Goal: Task Accomplishment & Management: Manage account settings

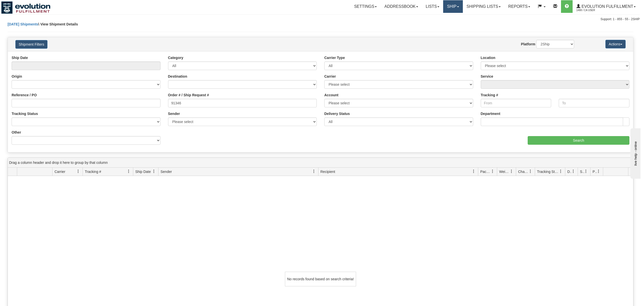
click at [443, 11] on link "Ship" at bounding box center [452, 6] width 19 height 13
click at [438, 25] on span "OnHold / Order Queue" at bounding box center [440, 24] width 36 height 4
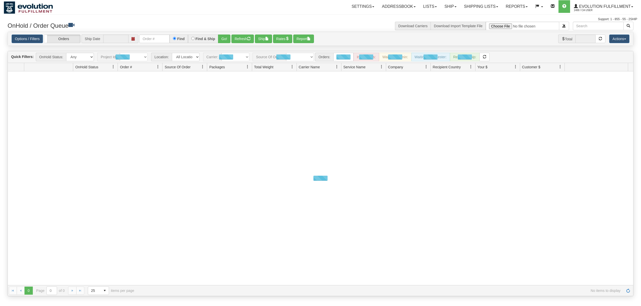
type input "[DATE]"
click at [148, 39] on input "text" at bounding box center [154, 39] width 30 height 9
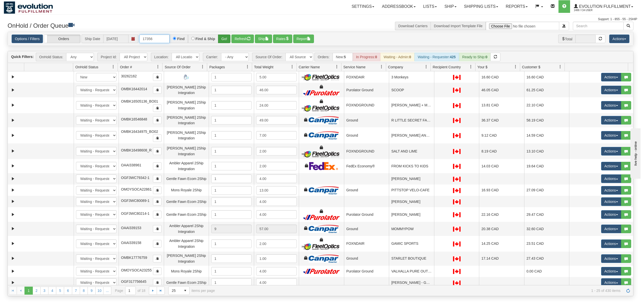
type input "17356"
click at [229, 42] on button "Go!" at bounding box center [224, 39] width 12 height 9
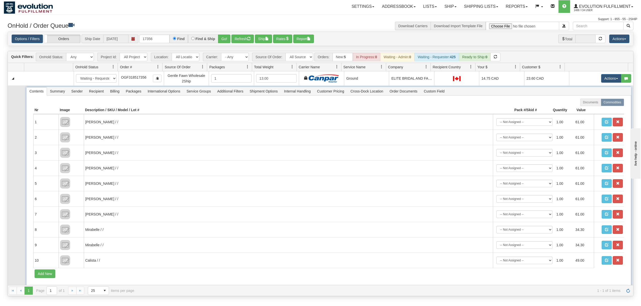
click at [93, 88] on span "Recipient" at bounding box center [96, 91] width 21 height 8
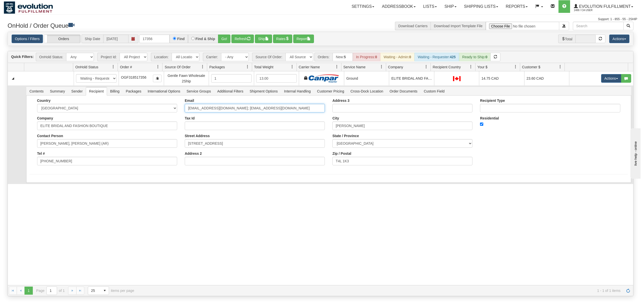
drag, startPoint x: 281, startPoint y: 109, endPoint x: 231, endPoint y: 118, distance: 50.6
click at [231, 118] on div "Email [EMAIL_ADDRESS][DOMAIN_NAME]; [EMAIL_ADDRESS][DOMAIN_NAME] Tax Id Street …" at bounding box center [255, 134] width 148 height 71
type input "[EMAIL_ADDRESS][DOMAIN_NAME]"
drag, startPoint x: 46, startPoint y: 194, endPoint x: 51, endPoint y: 193, distance: 5.1
click at [49, 194] on div "31710604 EVOLUTION V3 91331828 91331833 New In Progress Waiting - Admin Waiting…" at bounding box center [320, 178] width 625 height 214
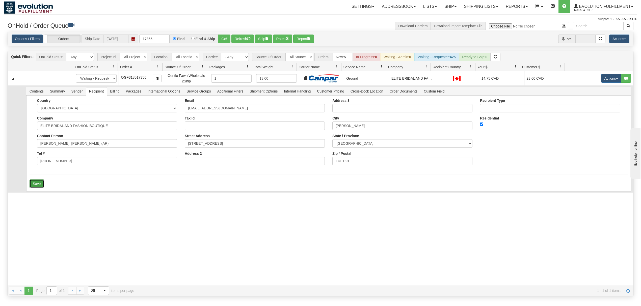
click at [35, 183] on button "Save" at bounding box center [37, 184] width 15 height 9
drag, startPoint x: 112, startPoint y: 187, endPoint x: 324, endPoint y: 174, distance: 212.2
click at [113, 187] on div "31710604 EVOLUTION V3 91331828 91331833 New In Progress Waiting - Admin Waiting…" at bounding box center [320, 178] width 625 height 214
drag, startPoint x: 567, startPoint y: 229, endPoint x: 575, endPoint y: 209, distance: 21.8
click at [567, 229] on div "31710604 EVOLUTION V3 91331828 91331833 New In Progress Waiting - Admin Waiting…" at bounding box center [320, 178] width 625 height 214
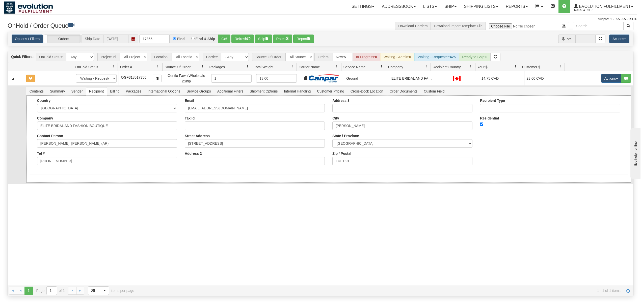
click at [565, 159] on div "Country [GEOGRAPHIC_DATA] [GEOGRAPHIC_DATA] [GEOGRAPHIC_DATA] [GEOGRAPHIC_DATA]…" at bounding box center [329, 134] width 598 height 71
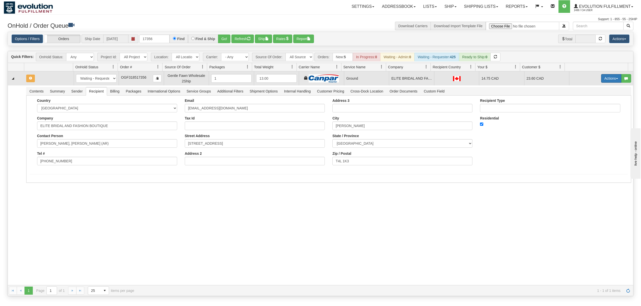
click at [601, 81] on button "Actions" at bounding box center [611, 78] width 20 height 9
click at [588, 108] on span "Ship" at bounding box center [590, 108] width 11 height 4
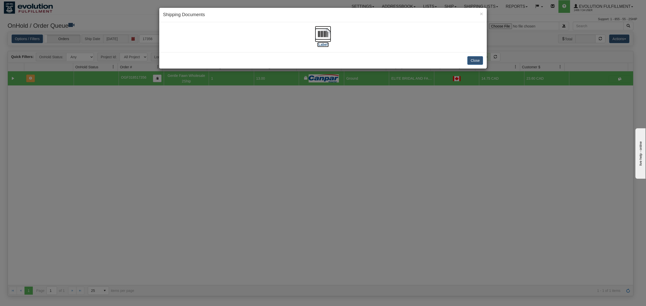
click at [328, 33] on img at bounding box center [323, 34] width 16 height 16
click at [474, 65] on button "Close" at bounding box center [475, 60] width 16 height 9
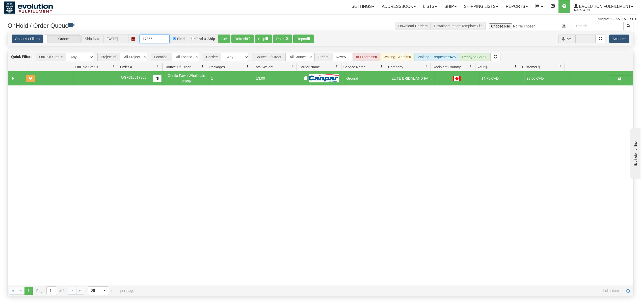
click at [167, 42] on input "17356" at bounding box center [154, 39] width 30 height 9
type input "17463"
click at [223, 37] on button "Go!" at bounding box center [224, 39] width 12 height 9
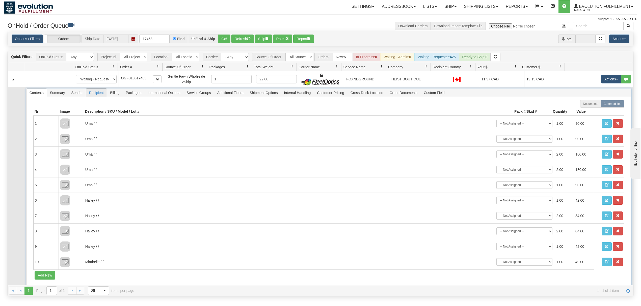
click at [93, 94] on span "Recipient" at bounding box center [96, 93] width 21 height 8
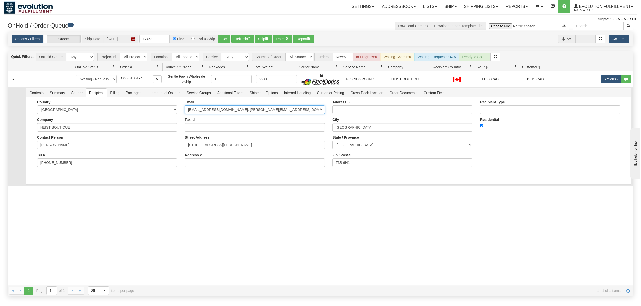
drag, startPoint x: 307, startPoint y: 111, endPoint x: 242, endPoint y: 113, distance: 65.1
click at [242, 113] on input "[EMAIL_ADDRESS][DOMAIN_NAME]; [PERSON_NAME][EMAIL_ADDRESS][DOMAIN_NAME]" at bounding box center [255, 109] width 140 height 9
type input "[EMAIL_ADDRESS][DOMAIN_NAME]"
click at [70, 211] on div "31710558 EVOLUTION V3 91331765 91331766 New In Progress Waiting - Admin Waiting…" at bounding box center [320, 178] width 625 height 214
click at [41, 185] on button "Save" at bounding box center [37, 185] width 15 height 9
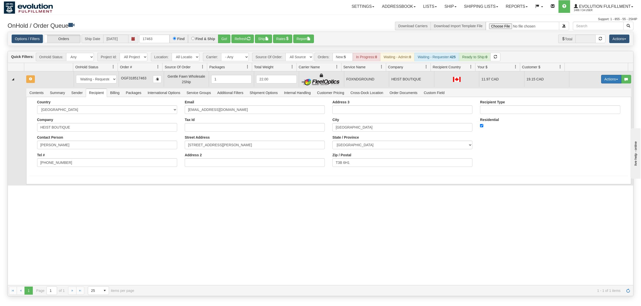
click at [603, 82] on button "Actions" at bounding box center [611, 79] width 20 height 9
click at [585, 108] on span "Ship" at bounding box center [590, 108] width 11 height 4
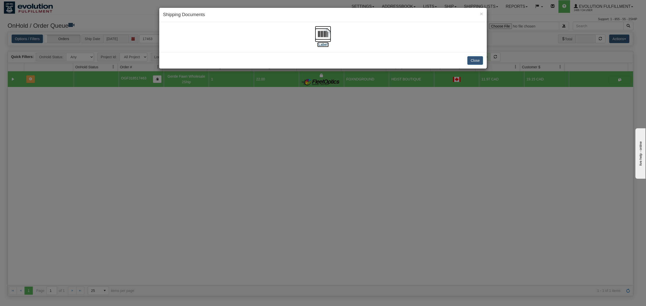
click at [324, 36] on img at bounding box center [323, 34] width 16 height 16
click at [478, 62] on button "Close" at bounding box center [475, 60] width 16 height 9
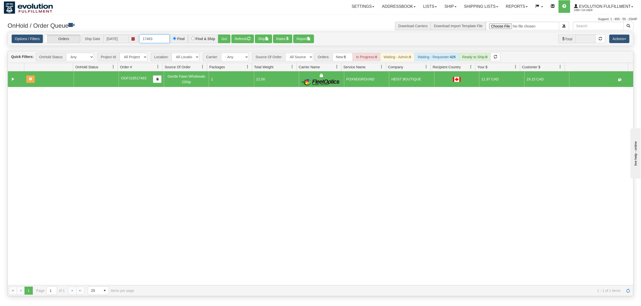
drag, startPoint x: 164, startPoint y: 40, endPoint x: 103, endPoint y: 40, distance: 60.8
click at [103, 40] on div "Options / Filters Group Shipments Orders Ship Date [DATE] 17463 Find Find & Shi…" at bounding box center [320, 39] width 617 height 9
type input "522305"
click at [225, 40] on button "Go!" at bounding box center [224, 39] width 12 height 9
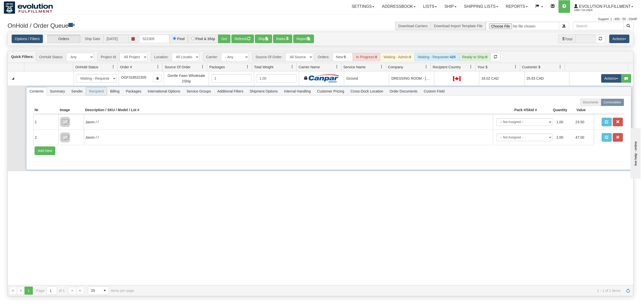
click at [92, 94] on span "Recipient" at bounding box center [96, 91] width 21 height 8
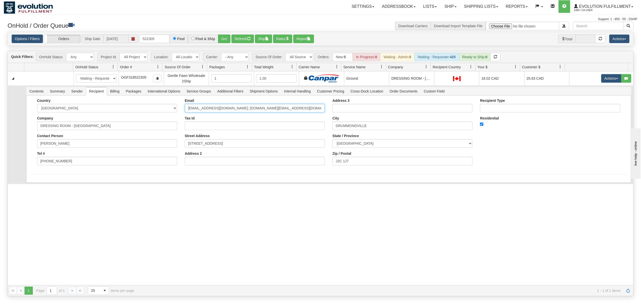
drag, startPoint x: 284, startPoint y: 112, endPoint x: 221, endPoint y: 125, distance: 63.8
click at [221, 125] on div "Email [EMAIL_ADDRESS][DOMAIN_NAME]; [DOMAIN_NAME][EMAIL_ADDRESS][DOMAIN_NAME] T…" at bounding box center [255, 134] width 148 height 71
type input "[EMAIL_ADDRESS][DOMAIN_NAME]"
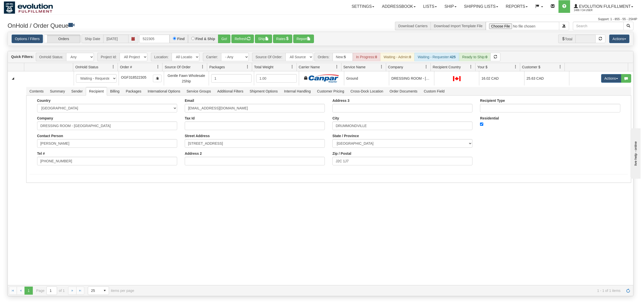
drag, startPoint x: 21, startPoint y: 201, endPoint x: 24, endPoint y: 198, distance: 4.1
click at [22, 201] on div "31713334 EVOLUTION V3 91337295 91337301 New In Progress Waiting - Admin Waiting…" at bounding box center [320, 178] width 625 height 214
drag, startPoint x: 28, startPoint y: 190, endPoint x: 32, endPoint y: 188, distance: 4.6
click at [29, 189] on div "Country [GEOGRAPHIC_DATA] [GEOGRAPHIC_DATA] [GEOGRAPHIC_DATA] [GEOGRAPHIC_DATA]…" at bounding box center [328, 144] width 605 height 96
click at [33, 187] on button "Save" at bounding box center [37, 184] width 15 height 9
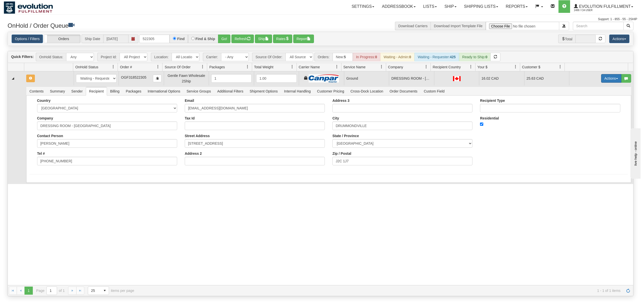
click at [605, 80] on button "Actions" at bounding box center [611, 78] width 20 height 9
click at [584, 106] on link "Ship" at bounding box center [600, 107] width 40 height 7
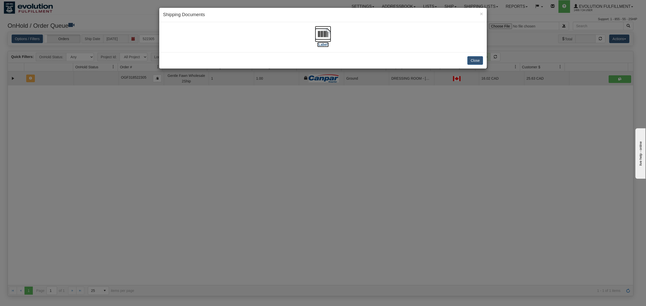
click at [324, 37] on img at bounding box center [323, 34] width 16 height 16
click at [473, 63] on button "Close" at bounding box center [475, 60] width 16 height 9
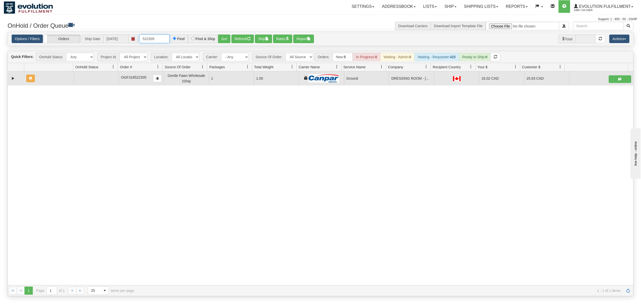
drag, startPoint x: 163, startPoint y: 41, endPoint x: 133, endPoint y: 40, distance: 30.3
click at [133, 40] on div "Options / Filters Group Shipments Orders Ship Date [DATE] 522305 Find Find & Sh…" at bounding box center [320, 39] width 617 height 9
type input "515745"
click at [223, 40] on button "Go!" at bounding box center [224, 39] width 12 height 9
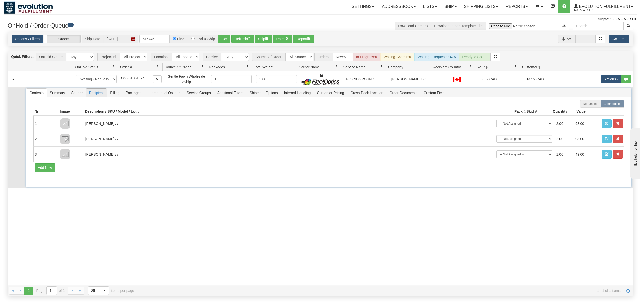
click at [90, 95] on span "Recipient" at bounding box center [96, 93] width 21 height 8
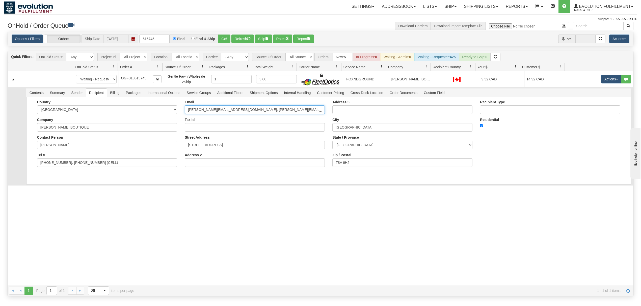
drag, startPoint x: 299, startPoint y: 114, endPoint x: 235, endPoint y: 123, distance: 64.4
click at [235, 123] on div "Email [PERSON_NAME][EMAIL_ADDRESS][DOMAIN_NAME]; [PERSON_NAME][EMAIL_ADDRESS][D…" at bounding box center [255, 135] width 148 height 71
type input "[PERSON_NAME][EMAIL_ADDRESS][DOMAIN_NAME]"
drag, startPoint x: 114, startPoint y: 167, endPoint x: 63, endPoint y: 174, distance: 51.9
click at [63, 174] on form "Country [GEOGRAPHIC_DATA] [GEOGRAPHIC_DATA] [GEOGRAPHIC_DATA] [GEOGRAPHIC_DATA]…" at bounding box center [329, 145] width 598 height 90
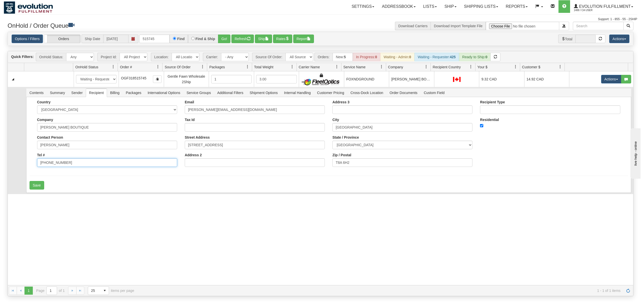
type input "[PHONE_NUMBER]"
click at [58, 193] on div "Country [GEOGRAPHIC_DATA] [GEOGRAPHIC_DATA] [GEOGRAPHIC_DATA] [GEOGRAPHIC_DATA]…" at bounding box center [328, 145] width 605 height 96
click at [39, 190] on button "Save" at bounding box center [37, 185] width 15 height 9
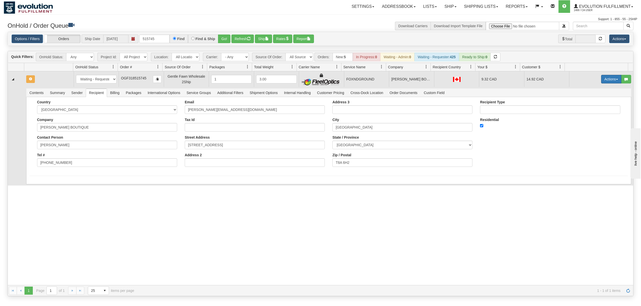
click at [602, 83] on button "Actions" at bounding box center [611, 79] width 20 height 9
click at [590, 110] on link "Ship" at bounding box center [600, 108] width 40 height 7
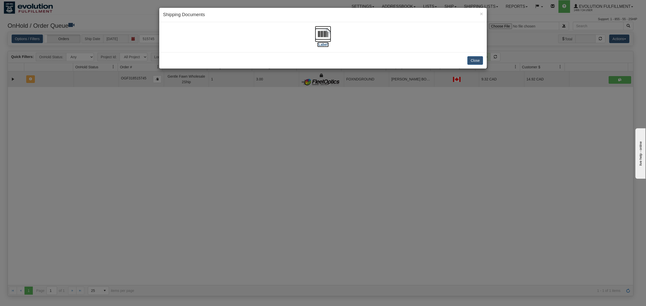
click at [319, 27] on img at bounding box center [323, 34] width 16 height 16
click at [472, 64] on button "Close" at bounding box center [475, 60] width 16 height 9
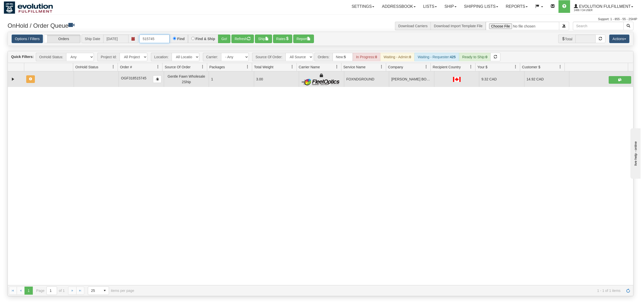
drag, startPoint x: 169, startPoint y: 40, endPoint x: 136, endPoint y: 41, distance: 32.5
click at [136, 41] on div "Options / Filters Group Shipments Orders Ship Date [DATE] 515745 Find Find & Sh…" at bounding box center [320, 39] width 617 height 9
type input "OEMU0031971001"
click at [224, 37] on button "Go!" at bounding box center [224, 39] width 12 height 9
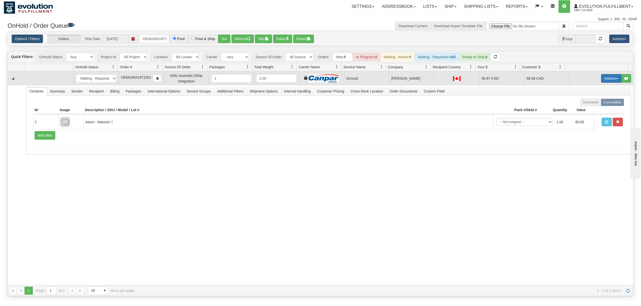
click at [601, 81] on button "Actions" at bounding box center [611, 78] width 20 height 9
click at [591, 101] on span "Rate All Services" at bounding box center [600, 101] width 30 height 4
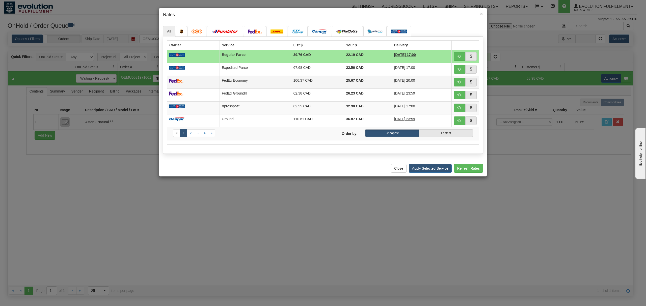
click at [220, 83] on td "FedEx Economy" at bounding box center [255, 82] width 72 height 13
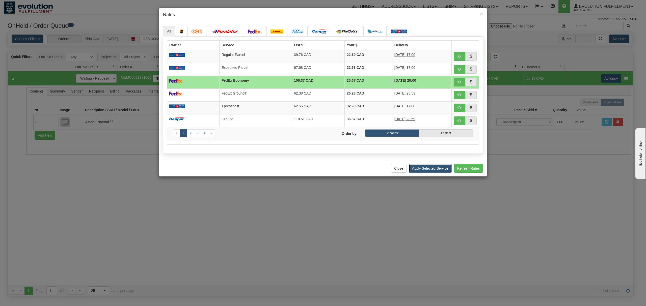
click at [436, 173] on button "Apply Selected Service" at bounding box center [430, 168] width 43 height 9
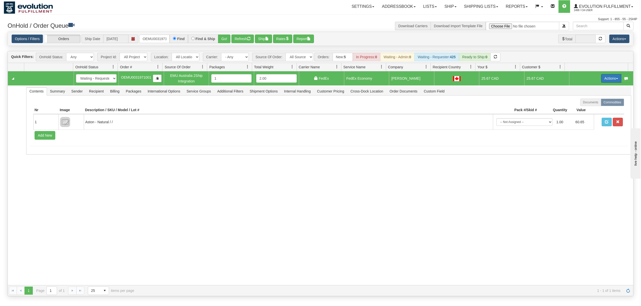
click at [601, 78] on button "Actions" at bounding box center [611, 78] width 20 height 9
click at [588, 108] on span "Ship" at bounding box center [590, 108] width 11 height 4
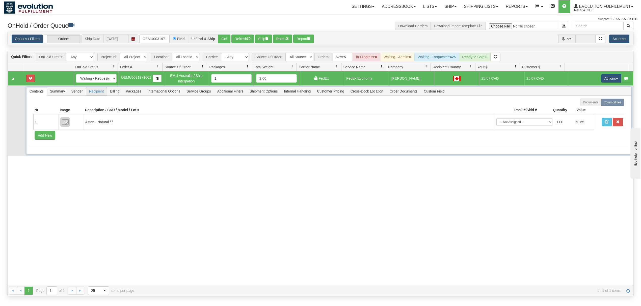
click at [95, 93] on span "Recipient" at bounding box center [96, 91] width 21 height 8
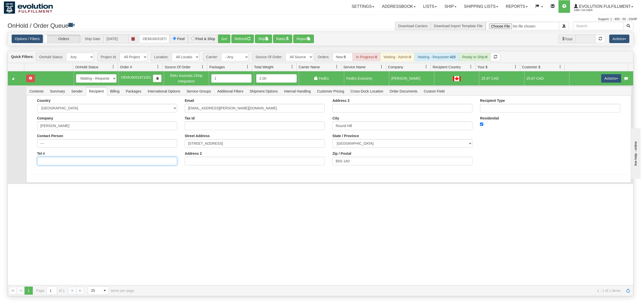
drag, startPoint x: 62, startPoint y: 165, endPoint x: 65, endPoint y: 165, distance: 3.3
click at [62, 165] on input "Tel #" at bounding box center [107, 161] width 140 height 9
type input "18886562228"
click at [42, 184] on button "Save" at bounding box center [37, 184] width 15 height 9
click at [606, 80] on button "Actions" at bounding box center [611, 78] width 20 height 9
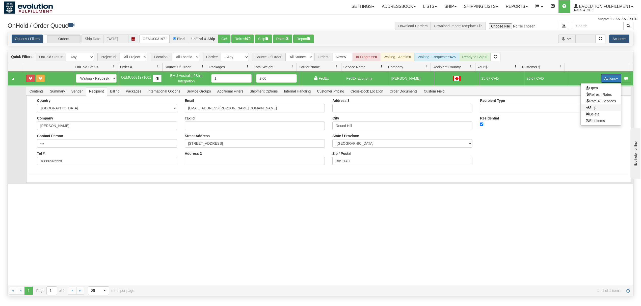
click at [587, 108] on span "Ship" at bounding box center [590, 108] width 11 height 4
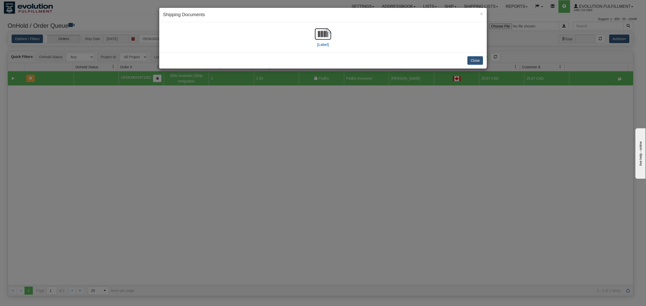
click at [314, 34] on div "[Label]" at bounding box center [323, 37] width 320 height 22
click at [317, 35] on img at bounding box center [323, 34] width 16 height 16
click at [475, 59] on button "Close" at bounding box center [475, 60] width 16 height 9
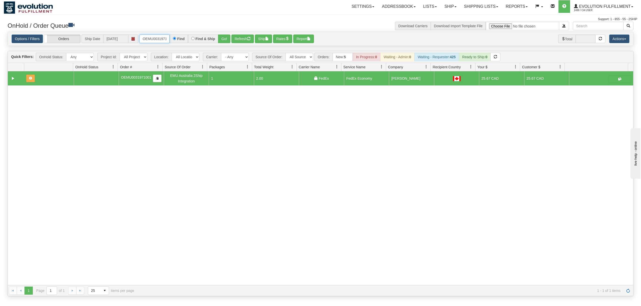
click at [155, 42] on input "OEMU0031971001" at bounding box center [154, 39] width 30 height 9
type input "OEMU0031969001"
click at [225, 41] on button "Go!" at bounding box center [224, 39] width 12 height 9
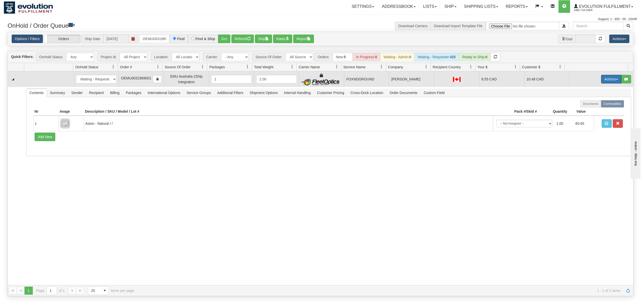
drag, startPoint x: 600, startPoint y: 80, endPoint x: 600, endPoint y: 85, distance: 5.3
click at [601, 80] on button "Actions" at bounding box center [611, 79] width 20 height 9
click at [590, 102] on span "Rate All Services" at bounding box center [600, 102] width 30 height 4
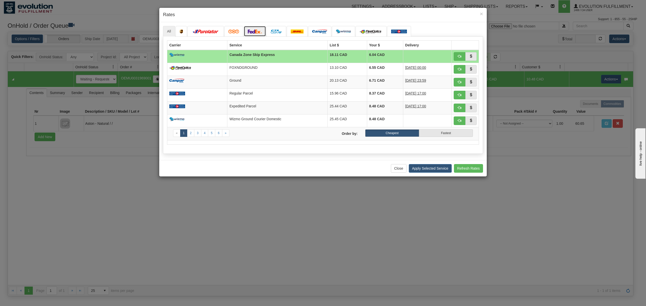
click at [262, 34] on link at bounding box center [255, 31] width 22 height 11
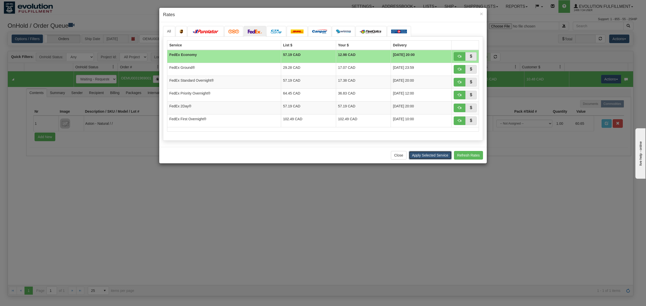
click at [426, 155] on button "Apply Selected Service" at bounding box center [430, 155] width 43 height 9
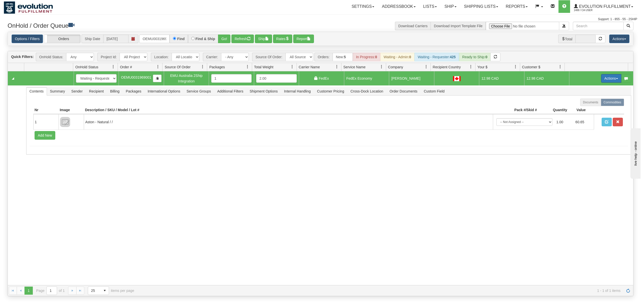
click at [604, 80] on button "Actions" at bounding box center [611, 78] width 20 height 9
click at [588, 106] on span "Ship" at bounding box center [590, 108] width 11 height 4
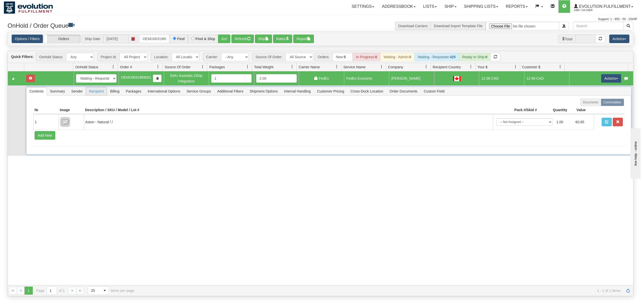
click at [94, 95] on span "Recipient" at bounding box center [96, 91] width 21 height 8
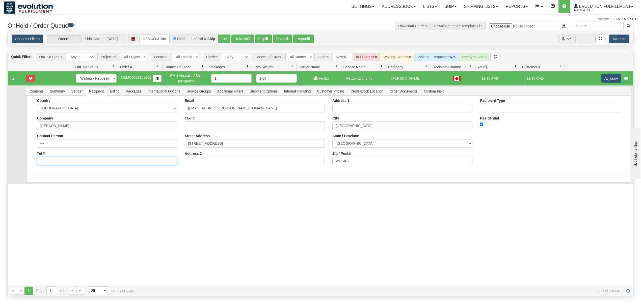
click at [69, 162] on input "Tel #" at bounding box center [107, 161] width 140 height 9
type input "18886562228"
click at [34, 188] on button "Save" at bounding box center [37, 184] width 15 height 9
click at [610, 77] on button "Actions" at bounding box center [611, 78] width 20 height 9
click at [585, 108] on span at bounding box center [587, 108] width 4 height 4
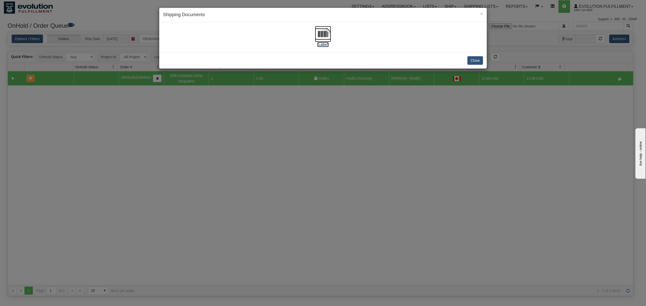
click at [323, 35] on img at bounding box center [323, 34] width 16 height 16
click at [479, 56] on button "Close" at bounding box center [475, 60] width 16 height 9
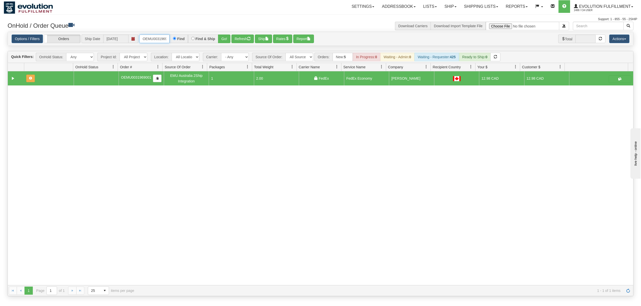
click at [140, 41] on input "OEMU0031969001" at bounding box center [154, 39] width 30 height 9
type input "OEMU0031970001"
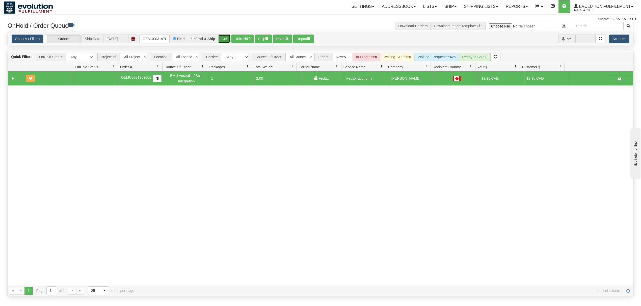
click at [229, 39] on button "Go!" at bounding box center [224, 39] width 12 height 9
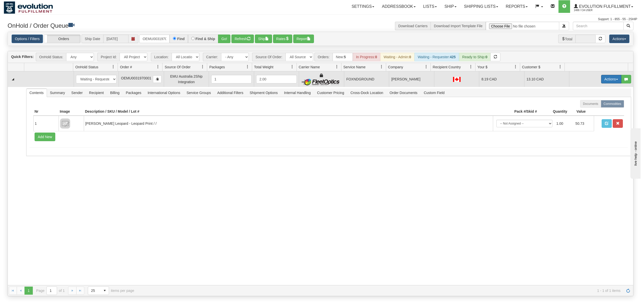
drag, startPoint x: 604, startPoint y: 80, endPoint x: 606, endPoint y: 84, distance: 5.0
click at [604, 80] on button "Actions" at bounding box center [611, 79] width 20 height 9
click at [591, 105] on link "Rate All Services" at bounding box center [600, 102] width 40 height 7
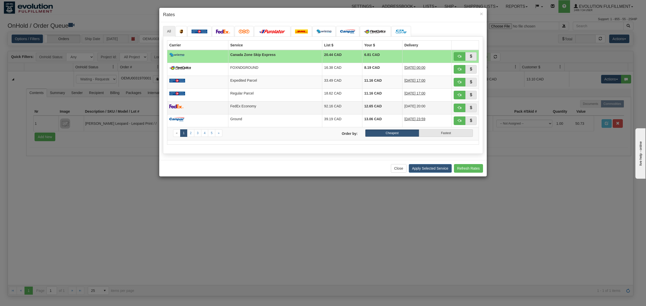
click at [244, 108] on td "FedEx Economy" at bounding box center [275, 107] width 94 height 13
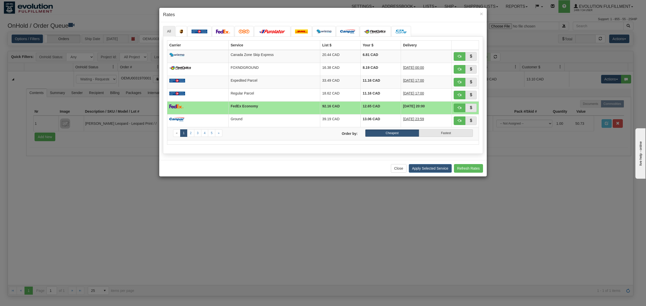
click at [418, 166] on div "Close Apply Selected Service Refresh Rates" at bounding box center [322, 168] width 327 height 16
click at [419, 167] on button "Apply Selected Service" at bounding box center [430, 168] width 43 height 9
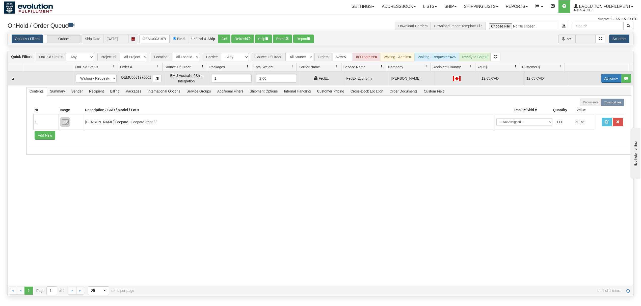
click at [606, 77] on button "Actions" at bounding box center [611, 78] width 20 height 9
click at [585, 108] on span "Ship" at bounding box center [590, 108] width 11 height 4
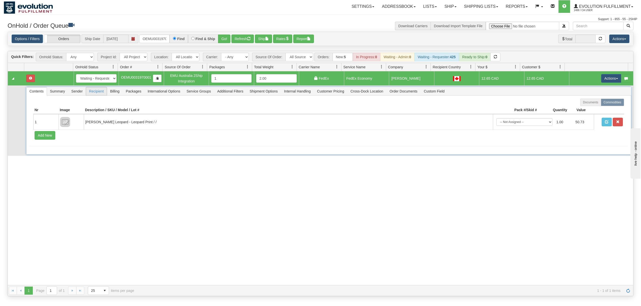
click at [97, 94] on span "Recipient" at bounding box center [96, 91] width 21 height 8
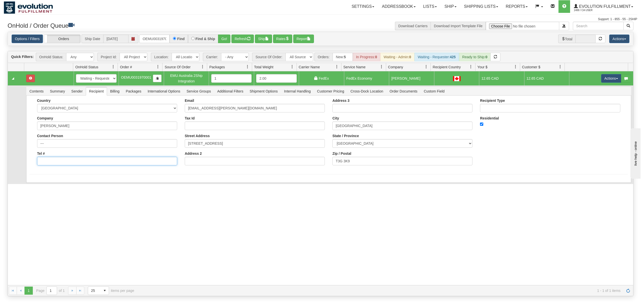
click at [96, 161] on input "Tel #" at bounding box center [107, 161] width 140 height 9
type input "18886562228"
click at [37, 182] on button "Save" at bounding box center [37, 184] width 15 height 9
click at [609, 77] on button "Actions" at bounding box center [611, 78] width 20 height 9
click at [589, 106] on span "Ship" at bounding box center [590, 108] width 11 height 4
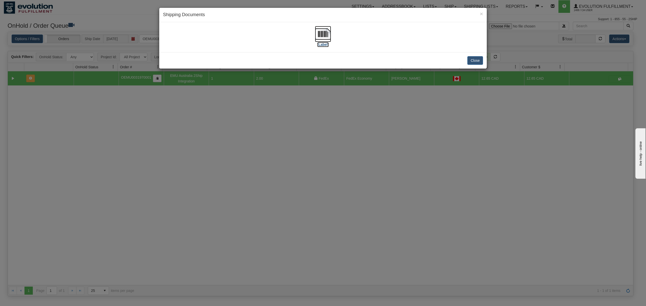
click at [324, 37] on img at bounding box center [323, 34] width 16 height 16
click at [479, 60] on button "Close" at bounding box center [475, 60] width 16 height 9
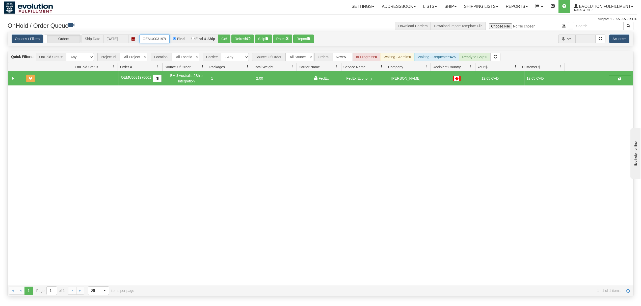
click at [158, 39] on input "OEMU0031970001" at bounding box center [154, 39] width 30 height 9
click at [157, 38] on input "OEMU0031970001" at bounding box center [154, 39] width 30 height 9
type input "OEMU0031968001"
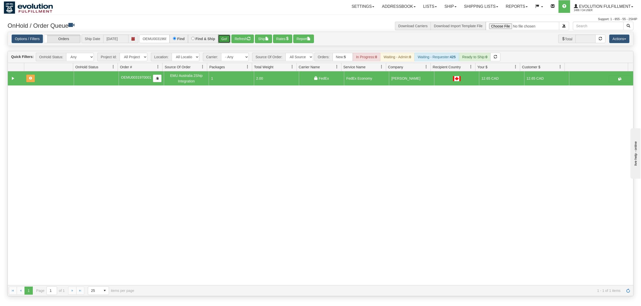
click at [228, 42] on button "Go!" at bounding box center [224, 39] width 12 height 9
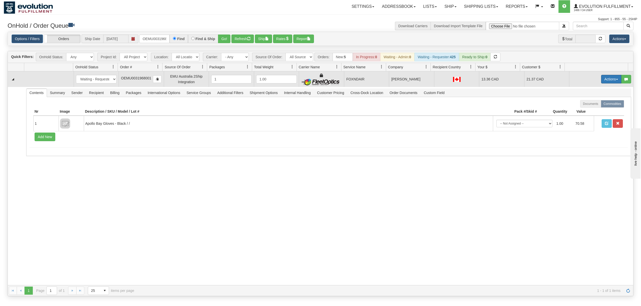
click at [606, 81] on button "Actions" at bounding box center [611, 79] width 20 height 9
click at [590, 101] on span "Rate All Services" at bounding box center [600, 102] width 30 height 4
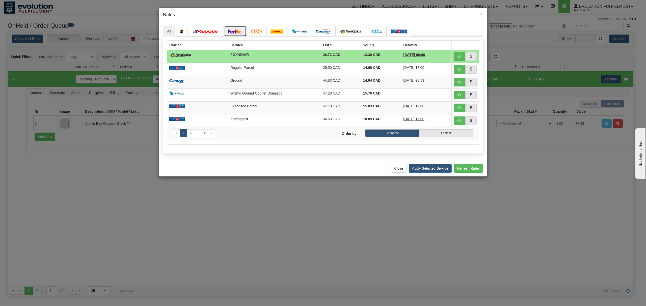
click at [241, 37] on link at bounding box center [235, 31] width 22 height 11
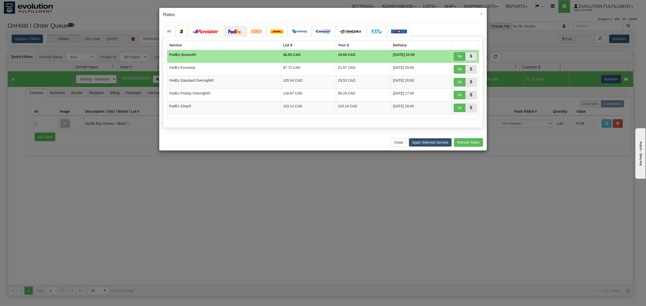
click at [434, 145] on button "Apply Selected Service" at bounding box center [430, 142] width 43 height 9
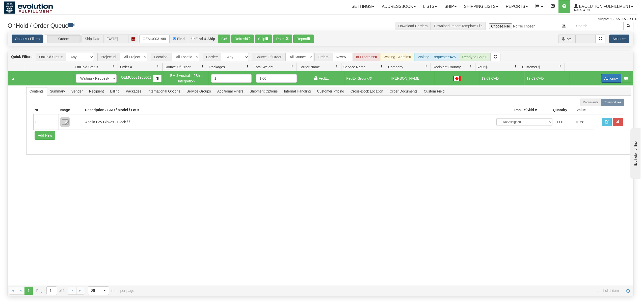
click at [605, 79] on button "Actions" at bounding box center [611, 78] width 20 height 9
click at [591, 106] on link "Ship" at bounding box center [600, 107] width 40 height 7
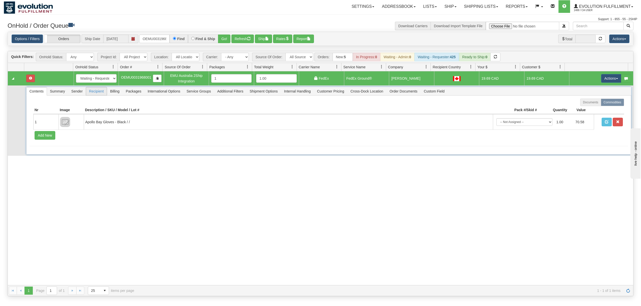
click at [91, 91] on span "Recipient" at bounding box center [96, 91] width 21 height 8
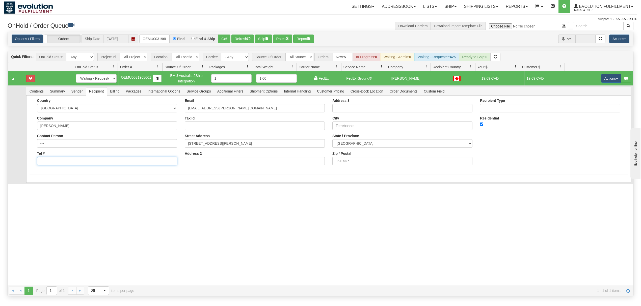
click at [118, 159] on input "Tel #" at bounding box center [107, 161] width 140 height 9
type input "18886562228"
click at [38, 183] on button "Save" at bounding box center [37, 184] width 15 height 9
click at [608, 77] on button "Actions" at bounding box center [611, 78] width 20 height 9
click at [586, 106] on link "Ship" at bounding box center [600, 107] width 40 height 7
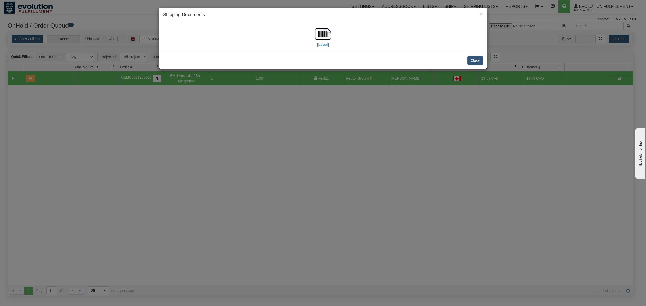
click at [314, 36] on div "[Label]" at bounding box center [323, 37] width 320 height 22
click at [315, 36] on img at bounding box center [323, 34] width 16 height 16
click at [477, 58] on button "Close" at bounding box center [475, 60] width 16 height 9
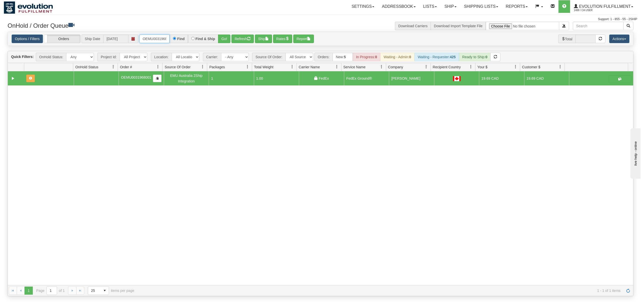
click at [159, 36] on input "OEMU0031968001" at bounding box center [154, 39] width 30 height 9
type input "OGF317365331"
click at [227, 35] on button "Go!" at bounding box center [224, 39] width 12 height 9
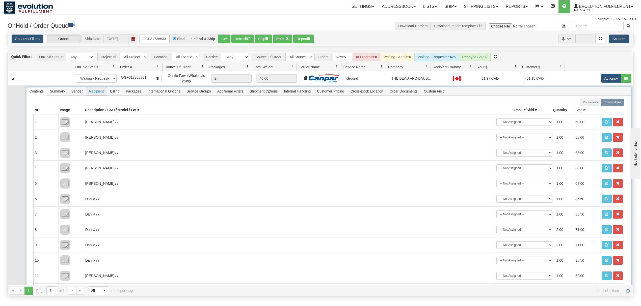
click at [96, 95] on span "Recipient" at bounding box center [96, 91] width 21 height 8
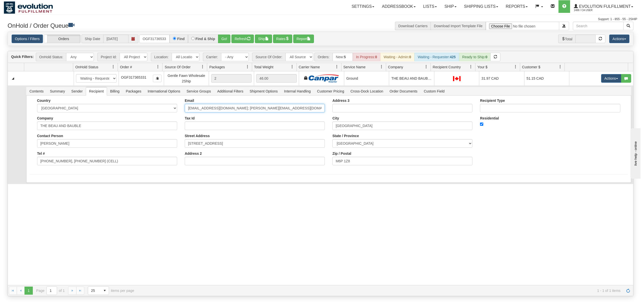
scroll to position [0, 2]
drag, startPoint x: 221, startPoint y: 108, endPoint x: 366, endPoint y: 111, distance: 144.3
click at [361, 111] on div "Country [GEOGRAPHIC_DATA] [GEOGRAPHIC_DATA] [GEOGRAPHIC_DATA] [GEOGRAPHIC_DATA]…" at bounding box center [329, 134] width 598 height 71
type input "[EMAIL_ADDRESS][DOMAIN_NAME]"
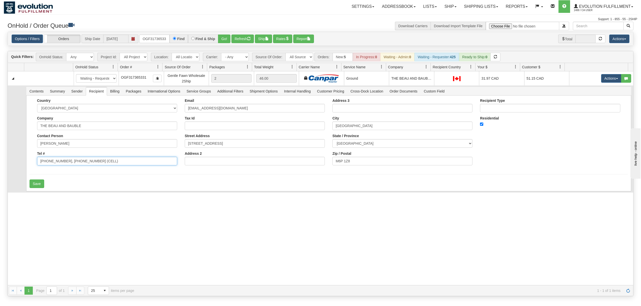
drag, startPoint x: 112, startPoint y: 164, endPoint x: 62, endPoint y: 171, distance: 50.4
click at [62, 171] on form "Country [GEOGRAPHIC_DATA] [GEOGRAPHIC_DATA] [GEOGRAPHIC_DATA] [GEOGRAPHIC_DATA]…" at bounding box center [329, 144] width 598 height 90
type input "[PHONE_NUMBER]"
click at [36, 186] on button "Save" at bounding box center [37, 184] width 15 height 9
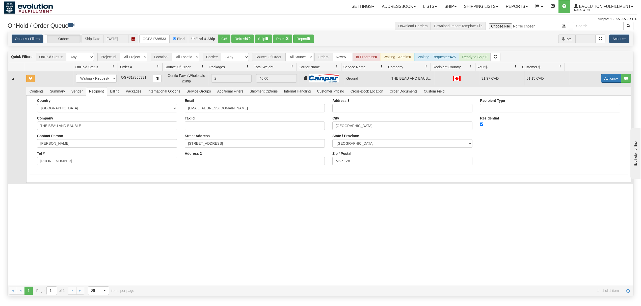
click at [607, 79] on button "Actions" at bounding box center [611, 78] width 20 height 9
click at [586, 110] on span "Ship" at bounding box center [590, 108] width 11 height 4
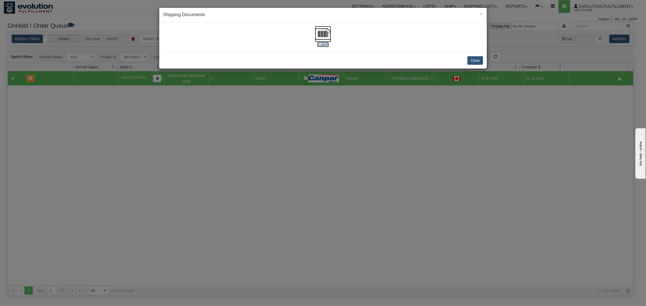
click at [318, 34] on img at bounding box center [323, 34] width 16 height 16
click at [477, 59] on button "Close" at bounding box center [475, 60] width 16 height 9
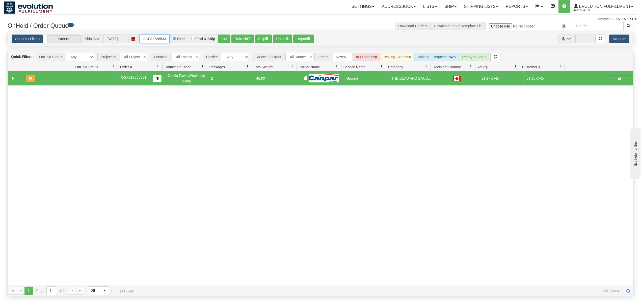
click at [166, 40] on input "OGF317365331" at bounding box center [154, 39] width 30 height 9
type input "OGF317244696"
click at [220, 36] on button "Go!" at bounding box center [224, 39] width 12 height 9
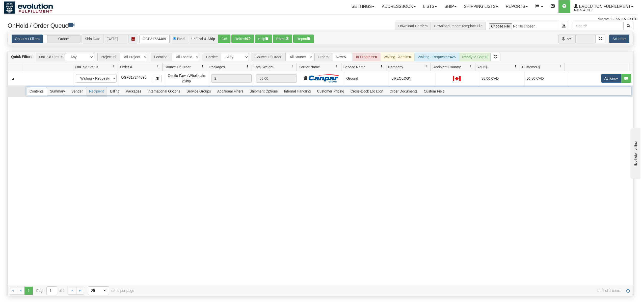
click at [95, 91] on span "Recipient" at bounding box center [96, 91] width 21 height 8
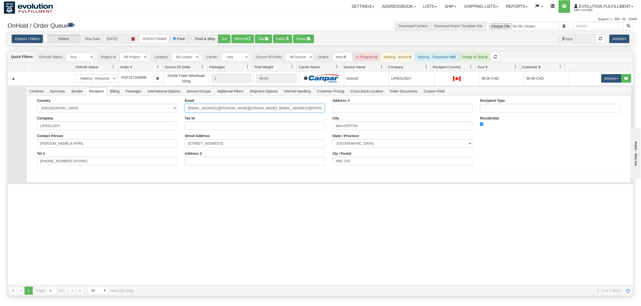
drag, startPoint x: 282, startPoint y: 111, endPoint x: 222, endPoint y: 121, distance: 60.3
click at [222, 121] on div "Email [EMAIL_ADDRESS][PERSON_NAME][DOMAIN_NAME]; [EMAIL_ADDRESS][PERSON_NAME][D…" at bounding box center [255, 134] width 148 height 71
type input "[EMAIL_ADDRESS][PERSON_NAME][DOMAIN_NAME]"
drag, startPoint x: 85, startPoint y: 161, endPoint x: 62, endPoint y: 166, distance: 23.7
click at [62, 165] on input "[PHONE_NUMBER] (STORE)" at bounding box center [107, 161] width 140 height 9
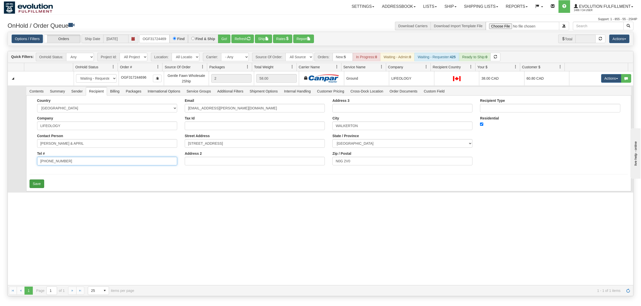
type input "[PHONE_NUMBER]"
click at [34, 186] on button "Save" at bounding box center [37, 184] width 15 height 9
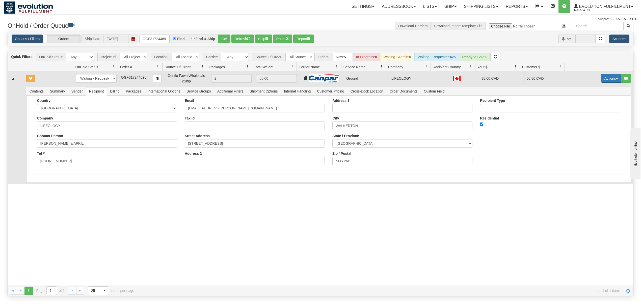
click at [608, 78] on button "Actions" at bounding box center [611, 78] width 20 height 9
click at [589, 107] on link "Ship" at bounding box center [600, 107] width 40 height 7
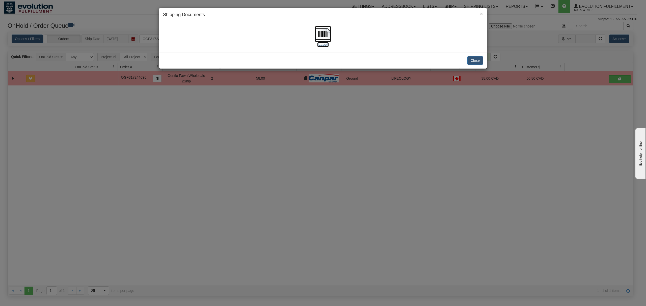
click at [322, 36] on img at bounding box center [323, 34] width 16 height 16
click at [480, 63] on button "Close" at bounding box center [475, 60] width 16 height 9
